Goal: Obtain resource: Obtain resource

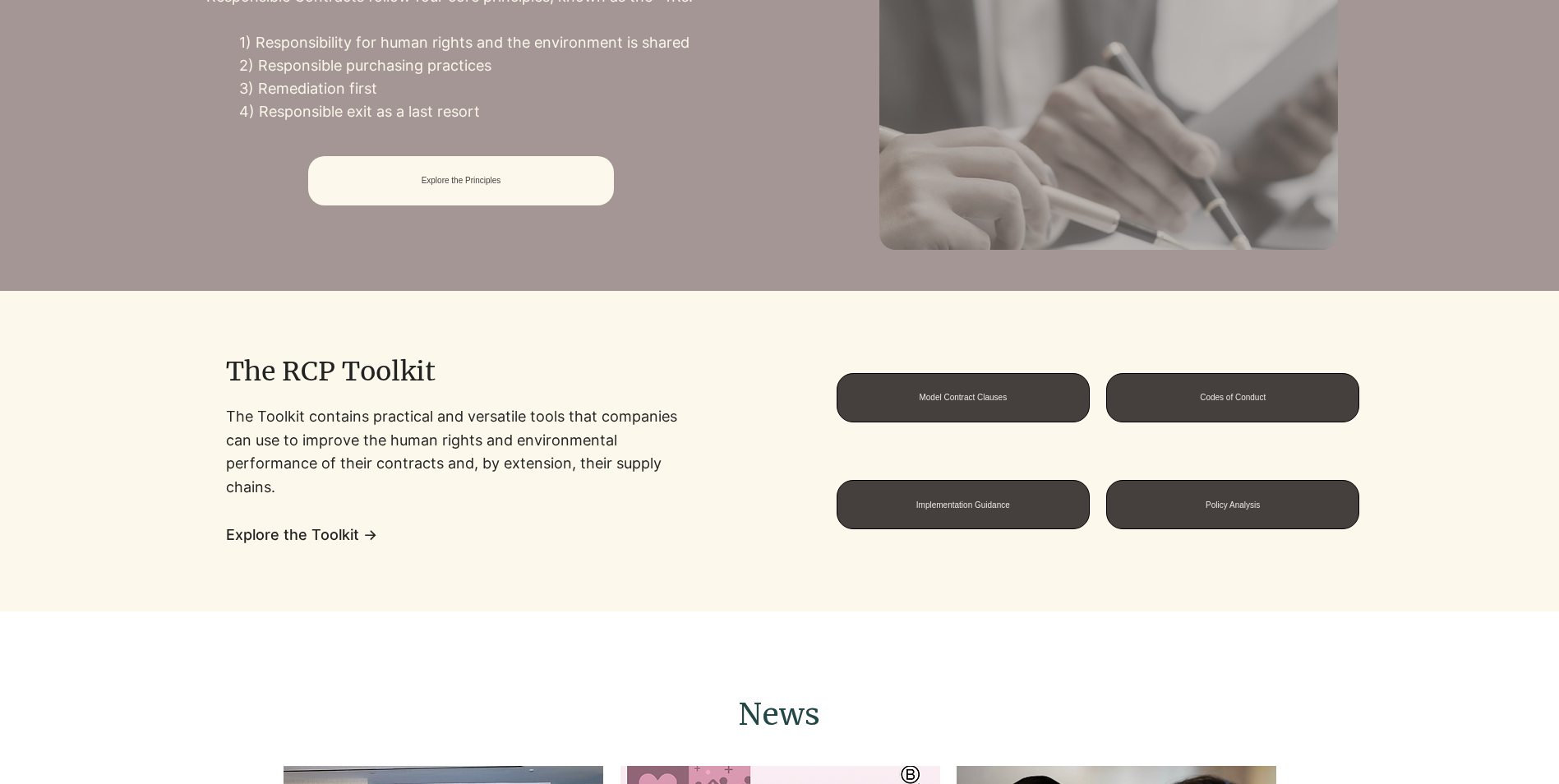
scroll to position [1150, 0]
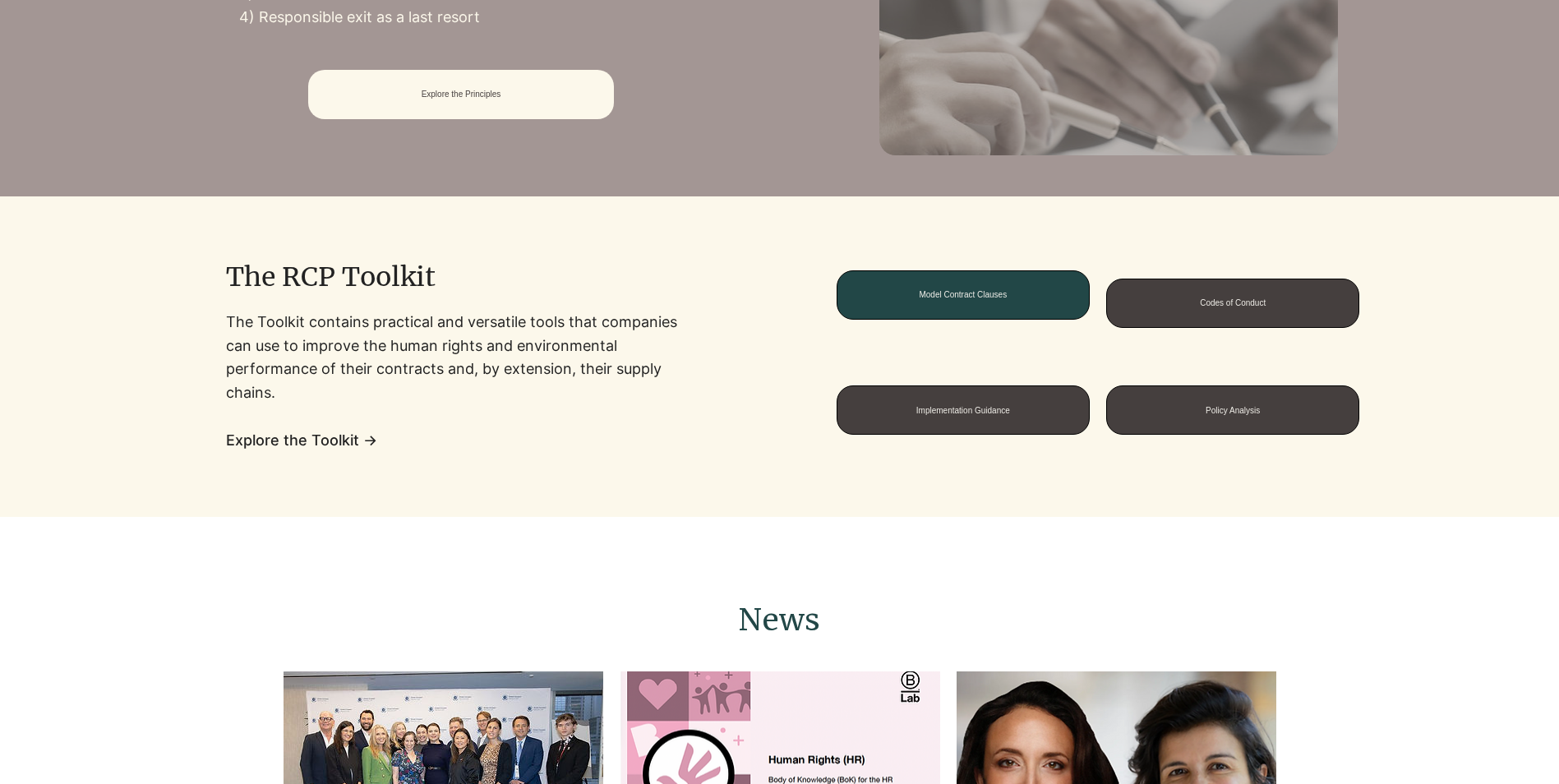
click at [1029, 304] on span "Model Contract Clauses" at bounding box center [963, 295] width 252 height 48
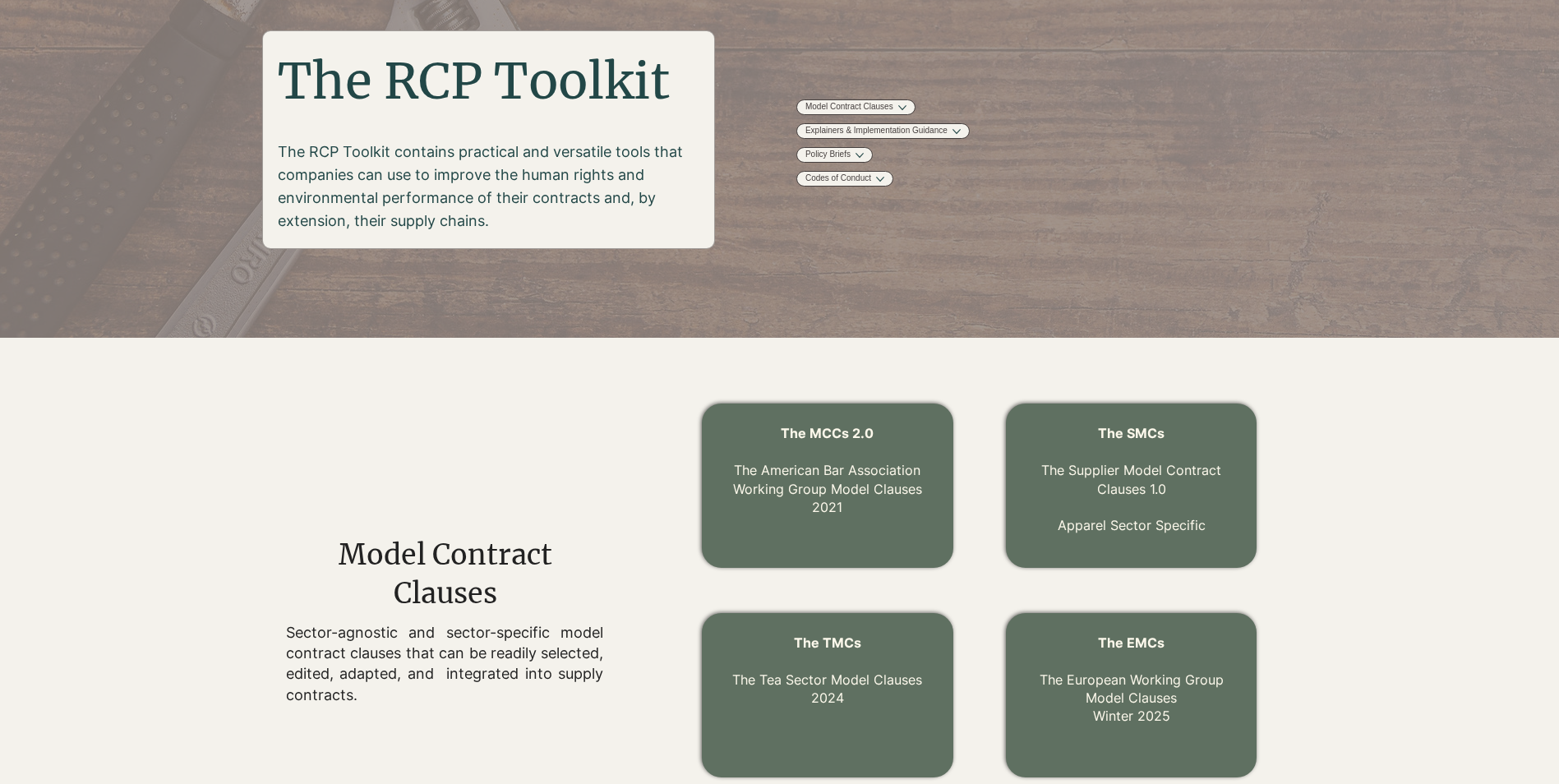
scroll to position [246, 0]
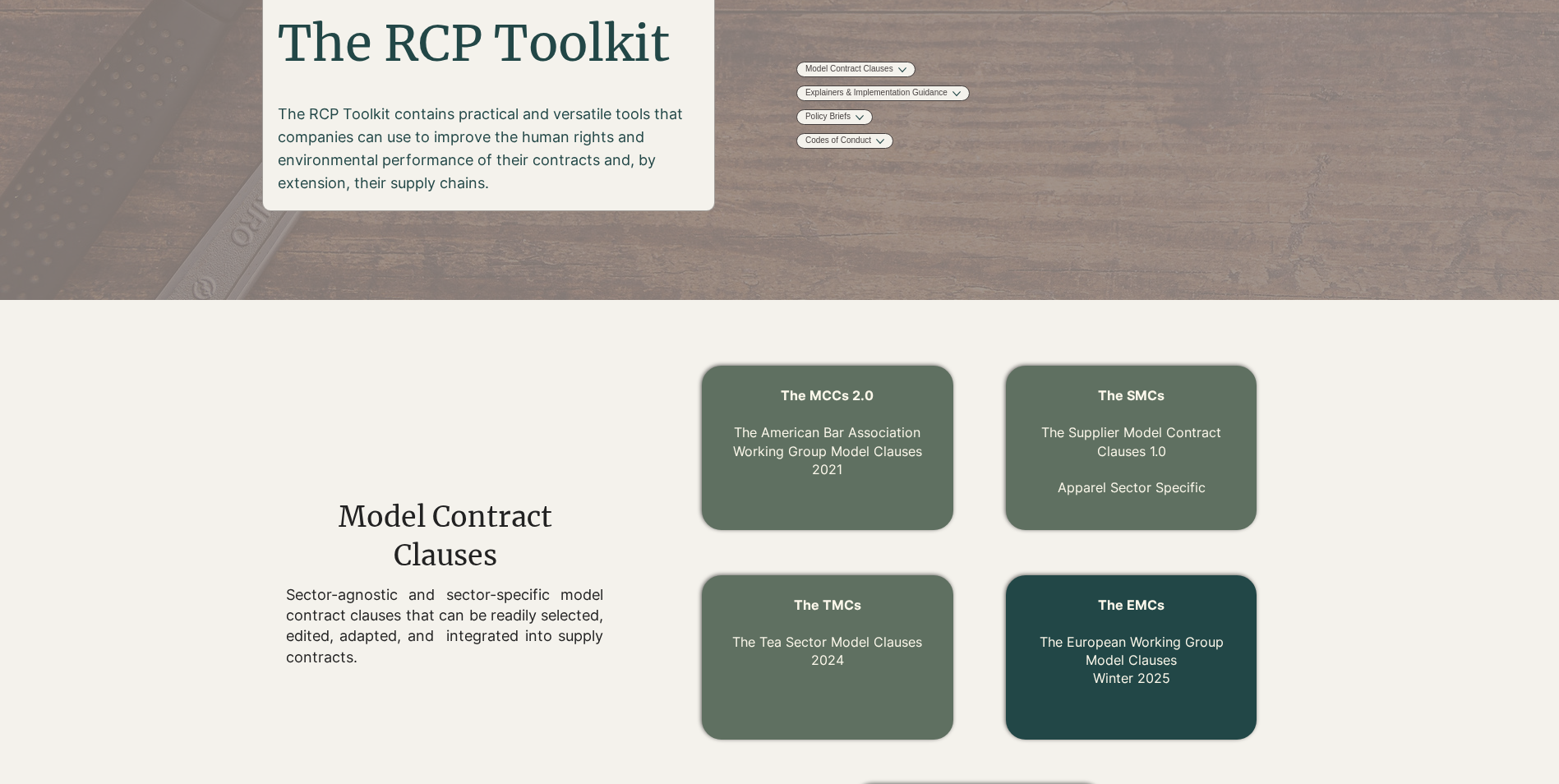
click at [1145, 677] on link "The EMCs The European Working Group Model Clauses Winter 2025" at bounding box center [1131, 641] width 184 height 91
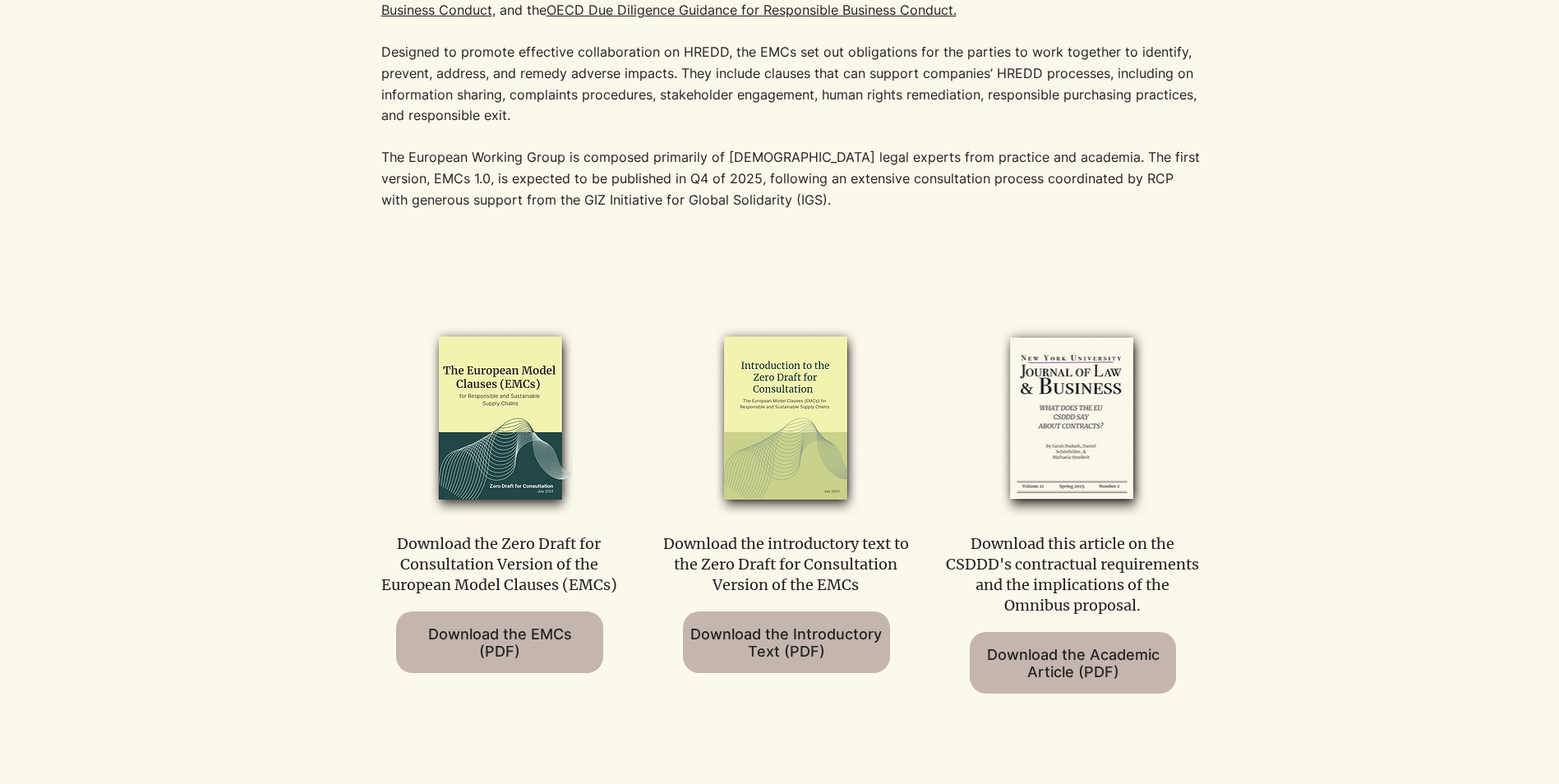
scroll to position [657, 0]
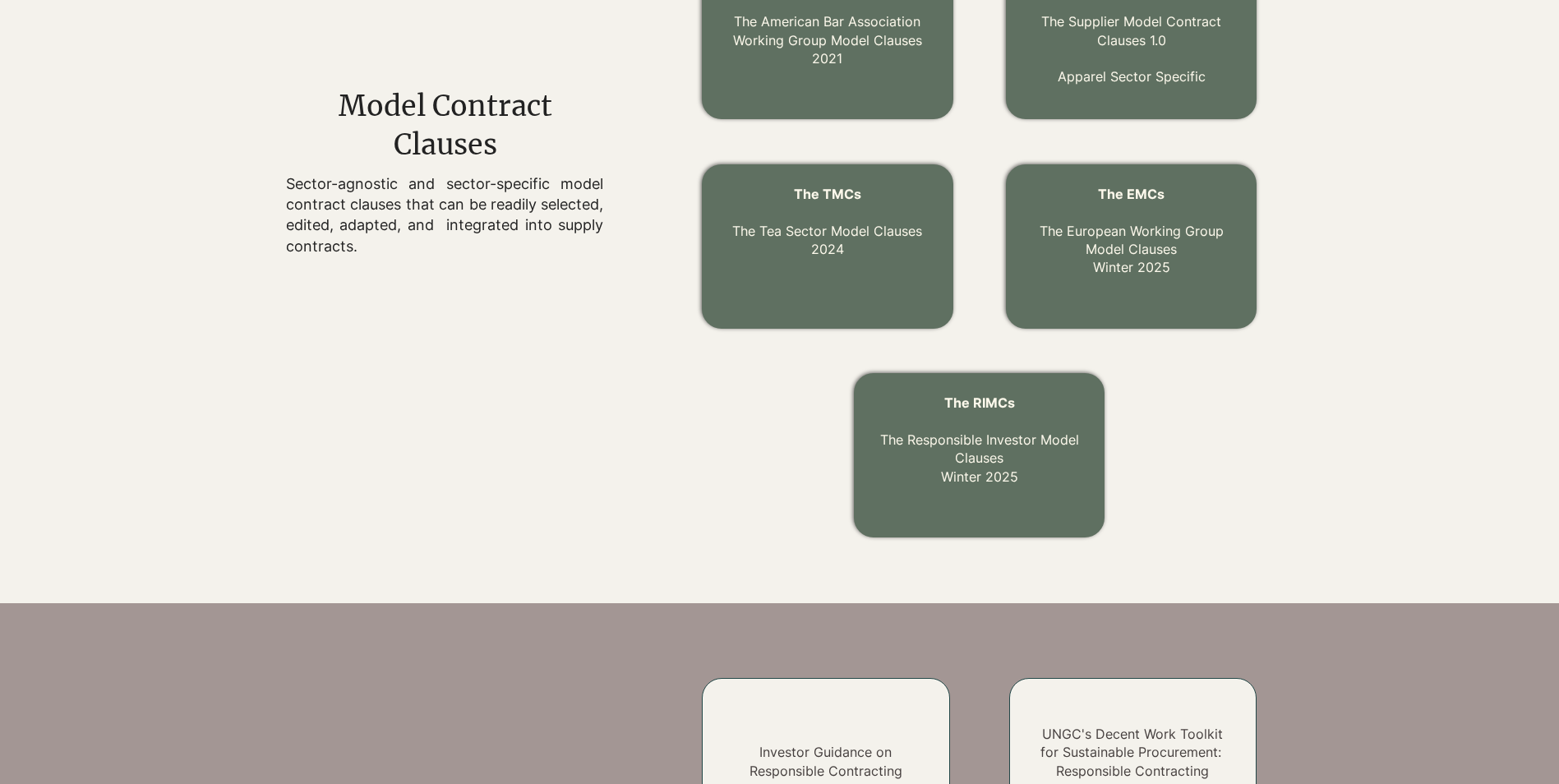
scroll to position [246, 0]
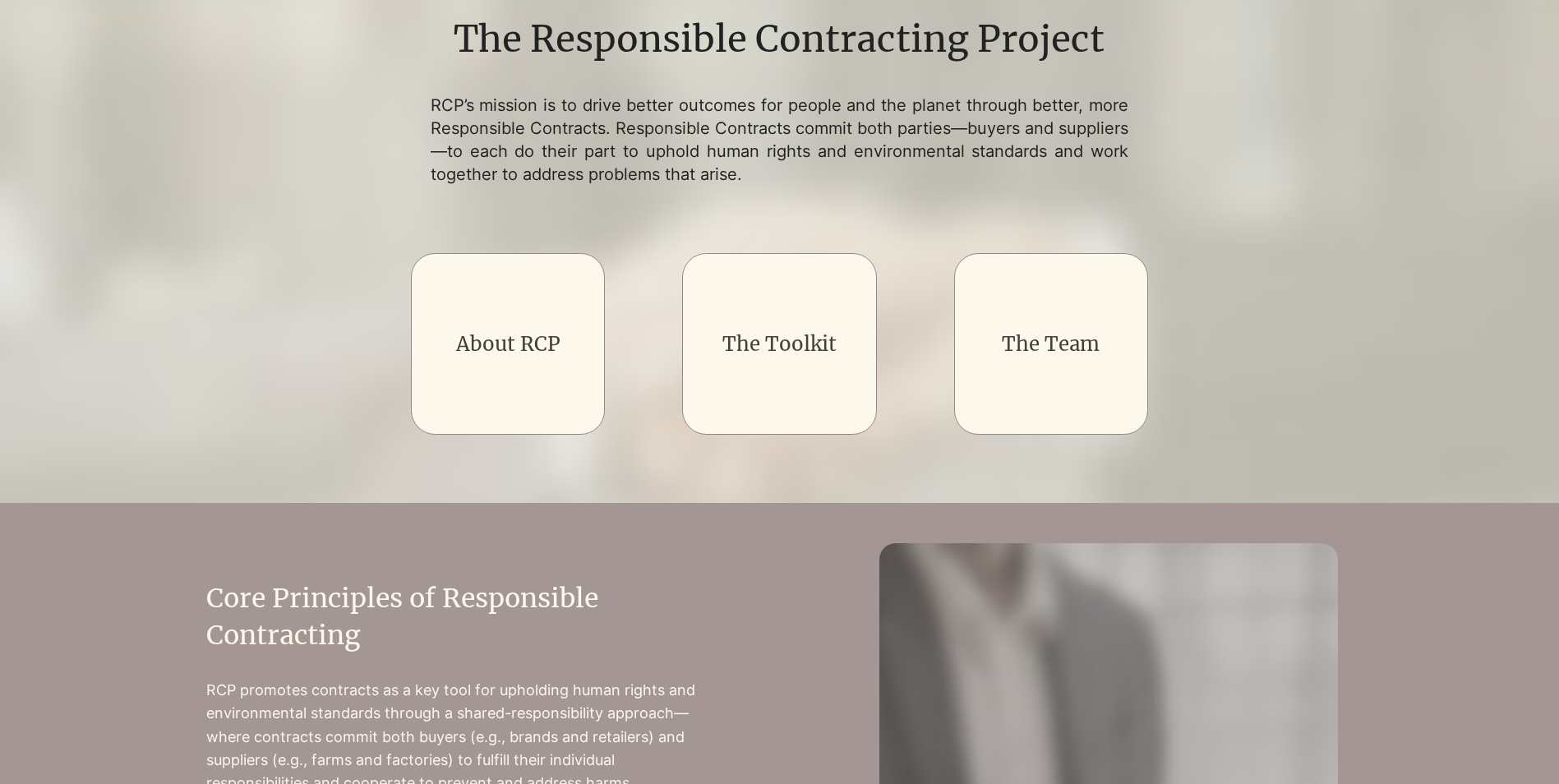
scroll to position [1150, 0]
